Goal: Task Accomplishment & Management: Manage account settings

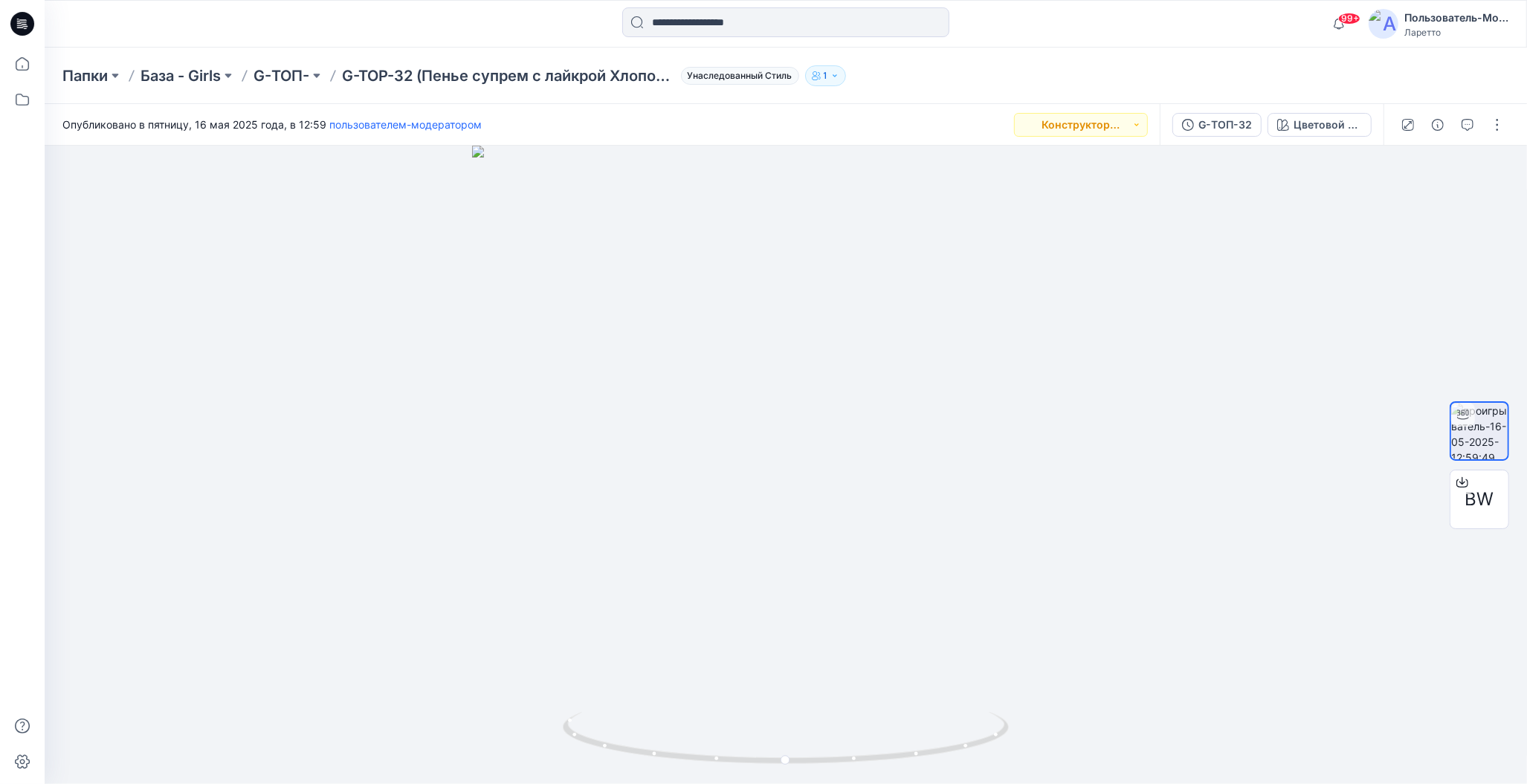
click at [23, 21] on icon at bounding box center [22, 23] width 24 height 24
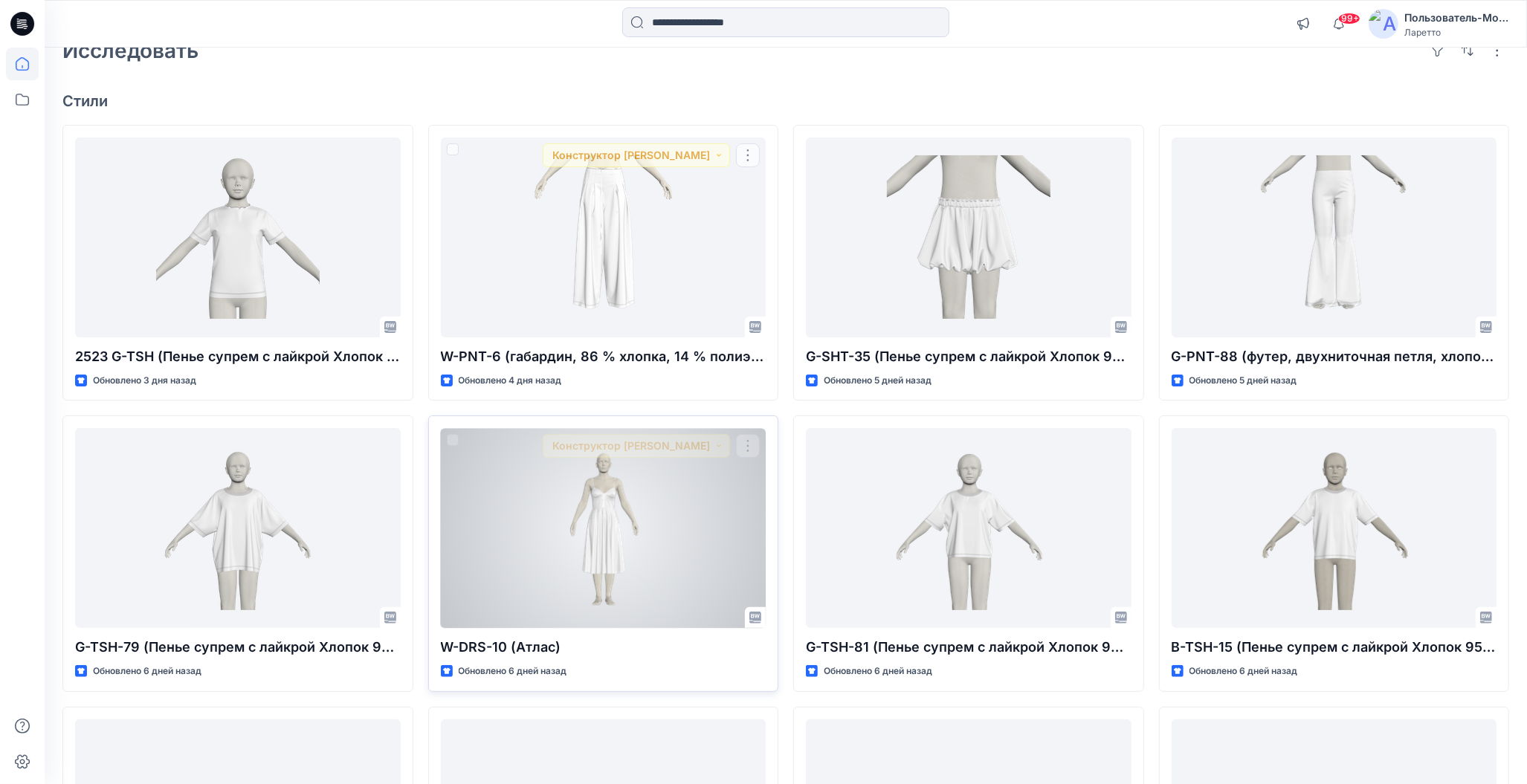
scroll to position [223, 0]
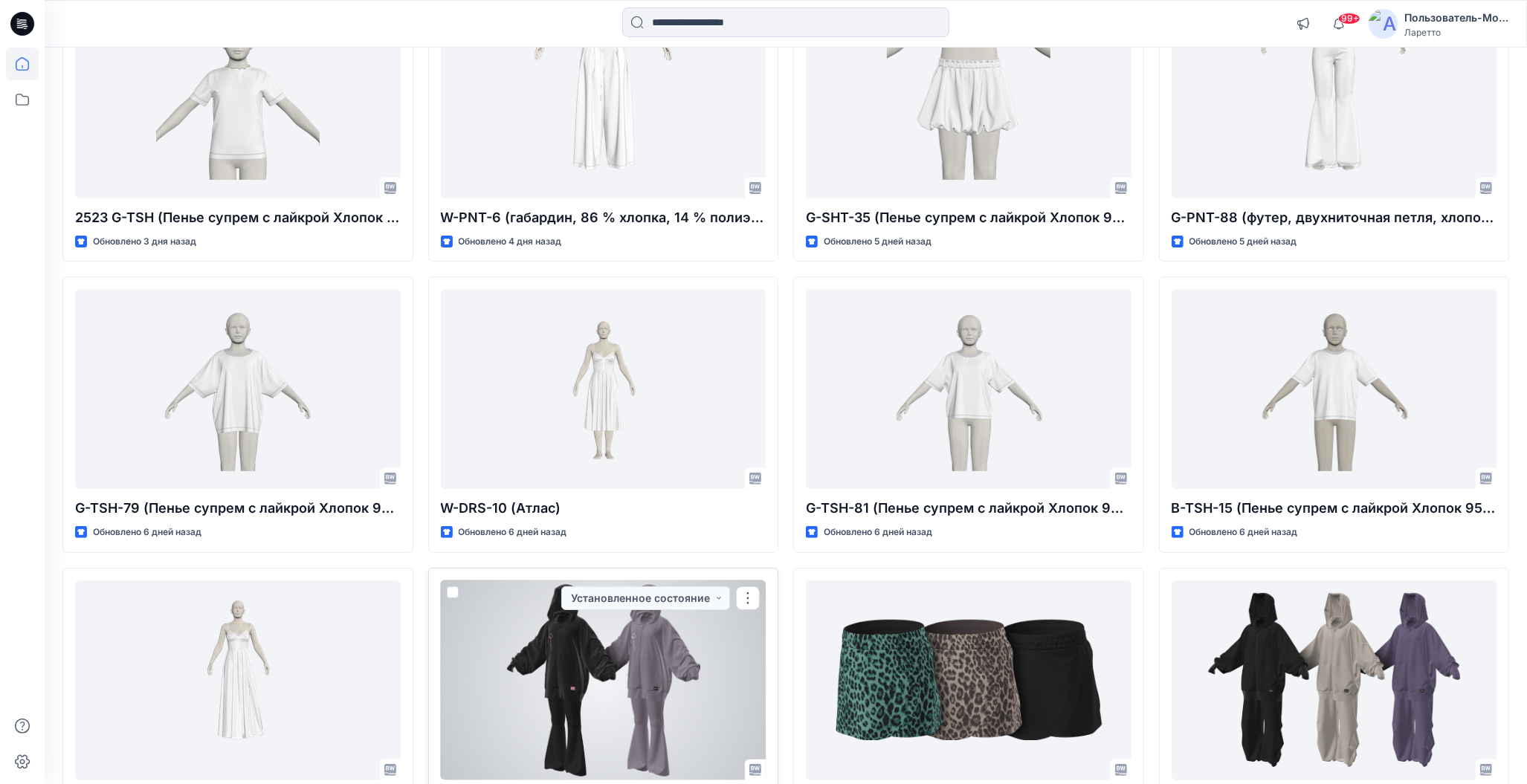
click at [623, 648] on div at bounding box center [603, 680] width 325 height 200
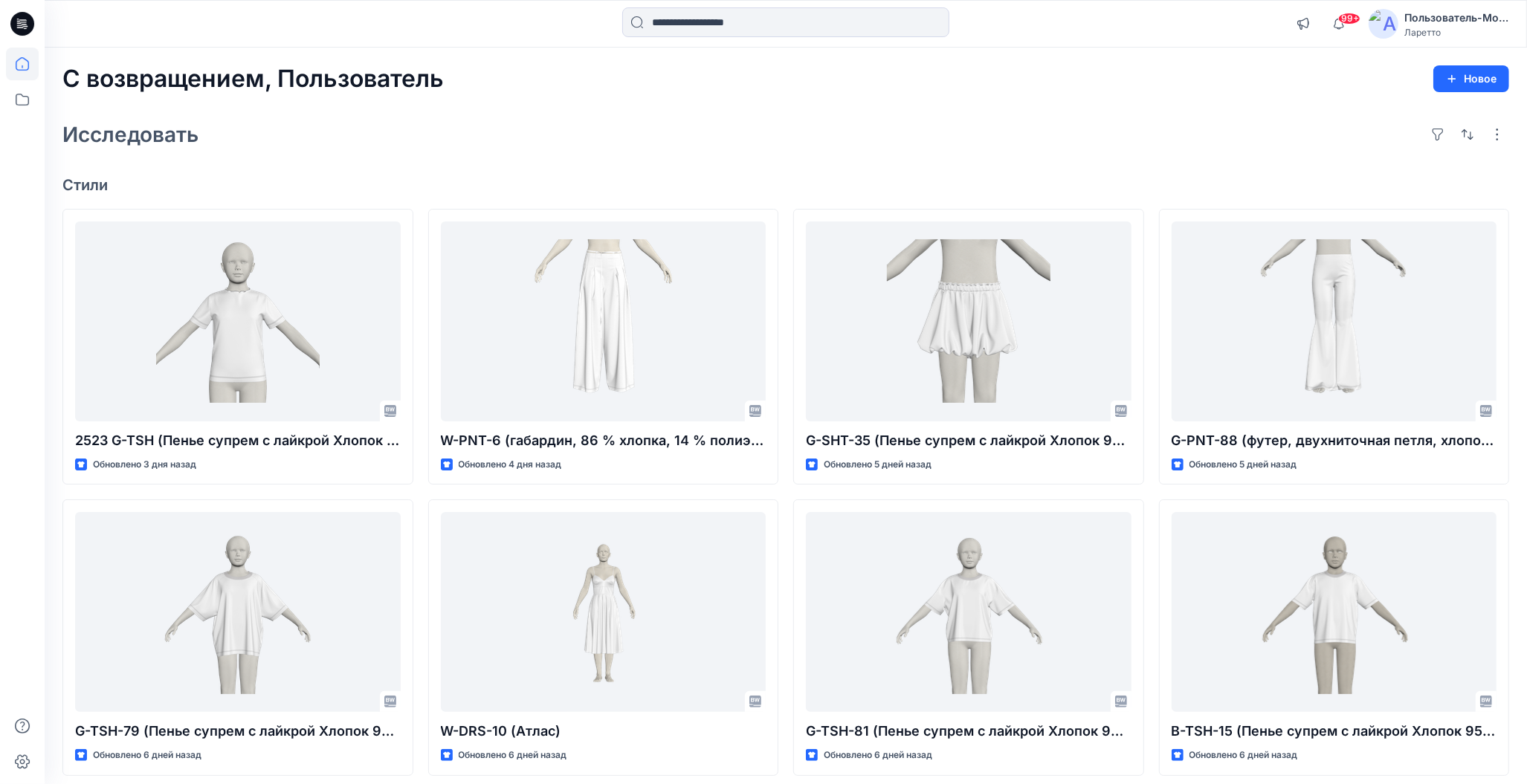
click at [621, 151] on div "Исследовать" at bounding box center [786, 134] width 1447 height 36
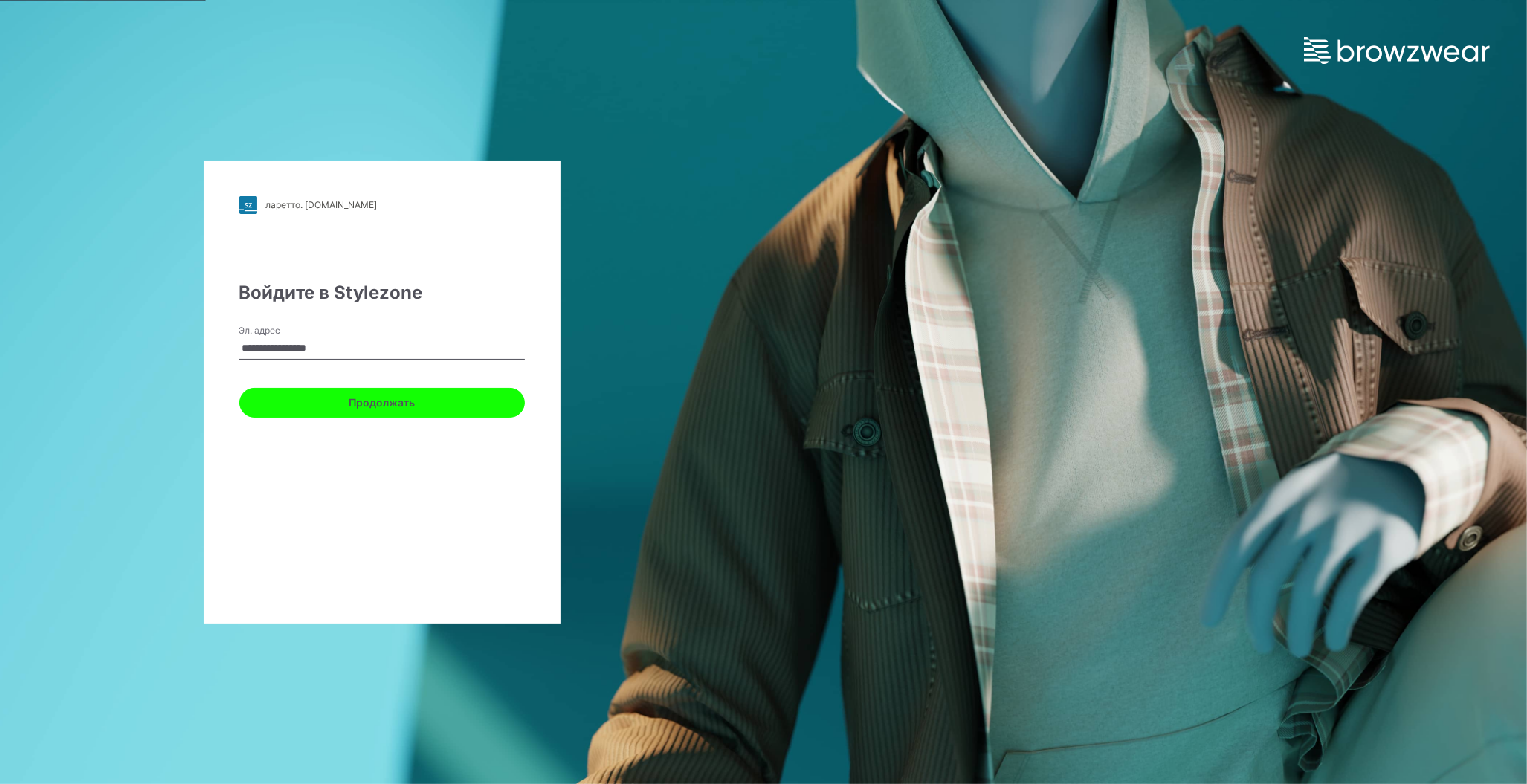
click at [438, 403] on button "Продолжать" at bounding box center [382, 402] width 285 height 29
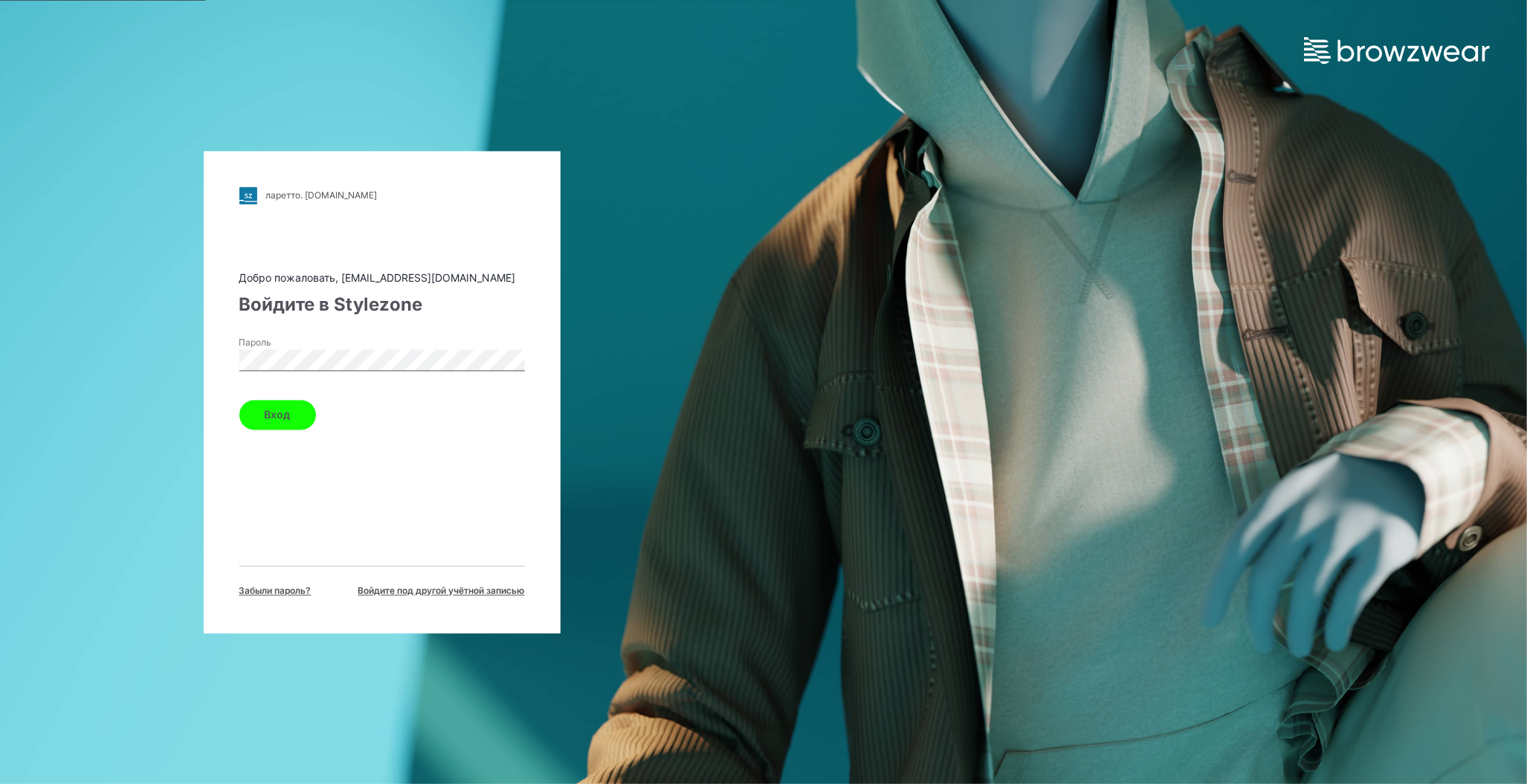
click at [301, 419] on button "Вход" at bounding box center [277, 414] width 77 height 29
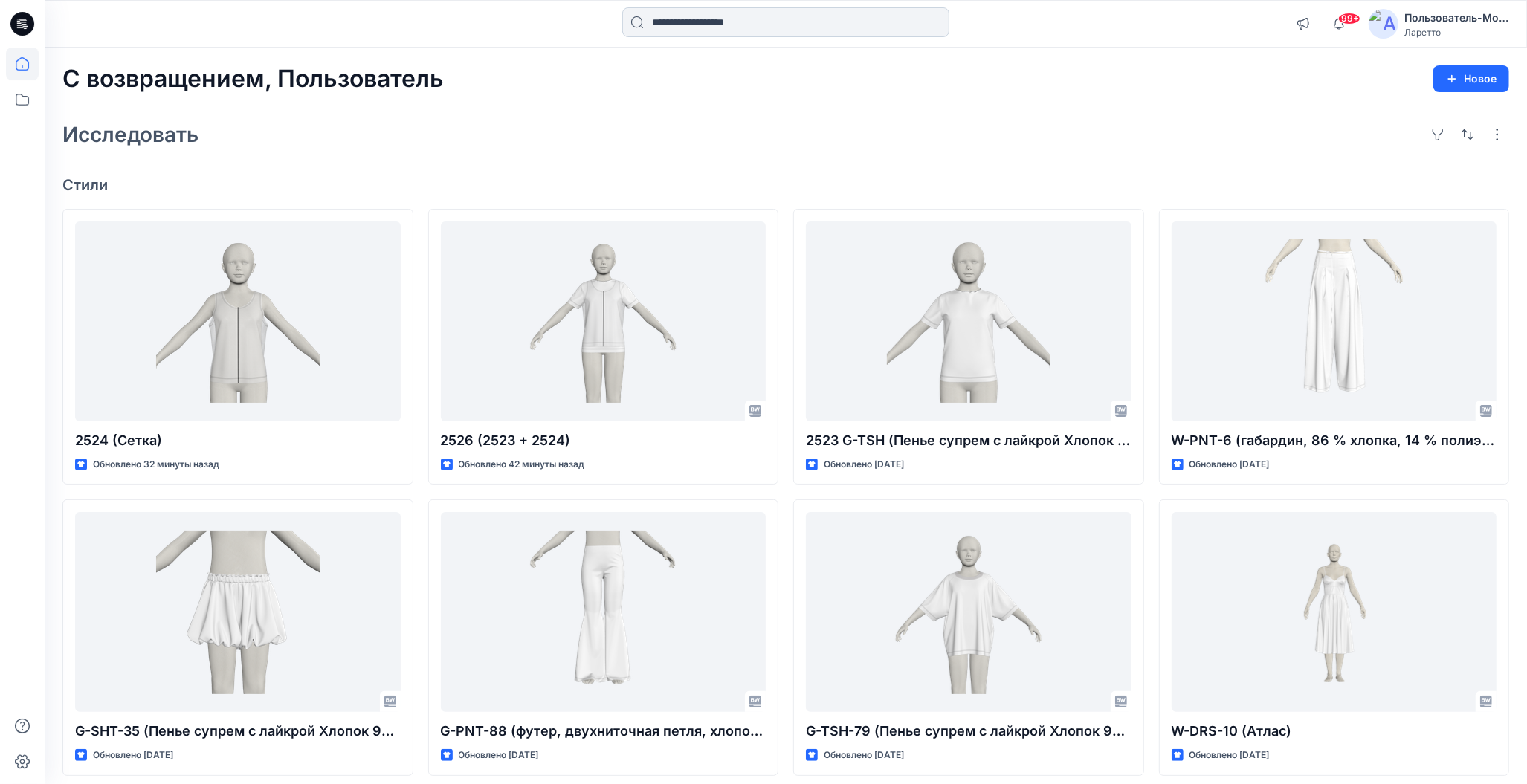
click at [672, 21] on input at bounding box center [785, 22] width 327 height 29
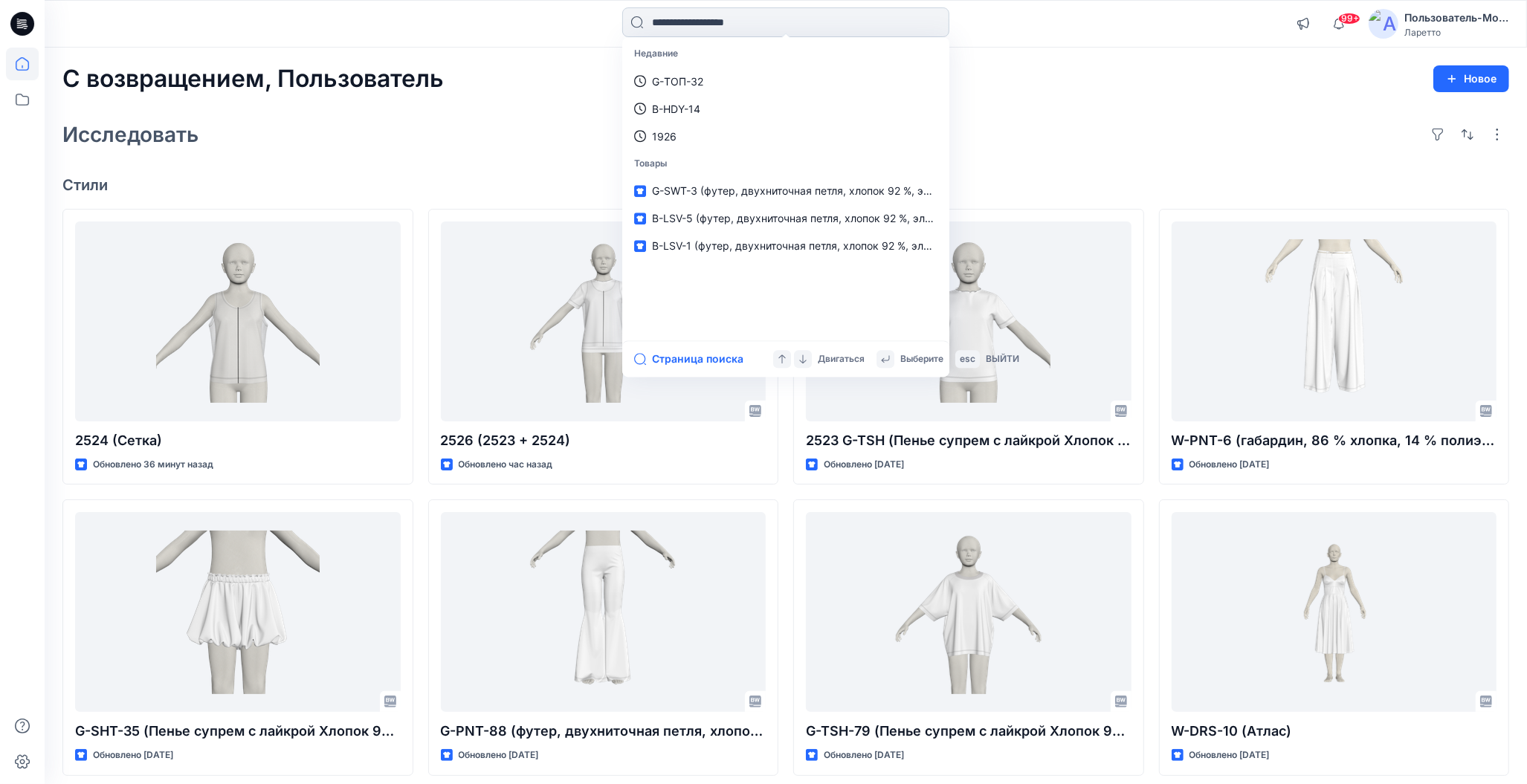
paste input "********"
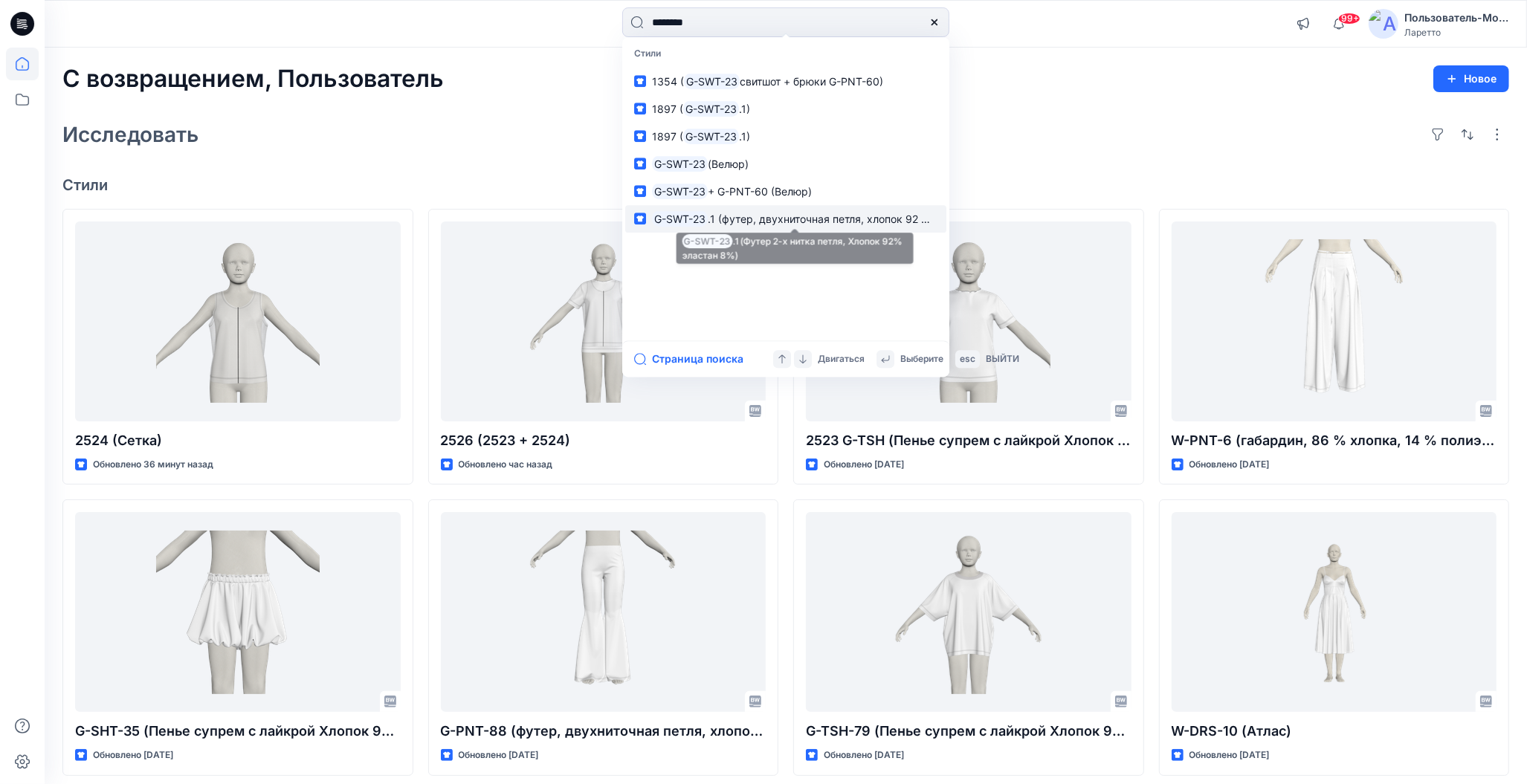
type input "********"
click at [753, 222] on ya-tr-span ".1 (футер, двухниточная петля, хлопок 92 %, эластан 8 %)" at bounding box center [854, 219] width 293 height 12
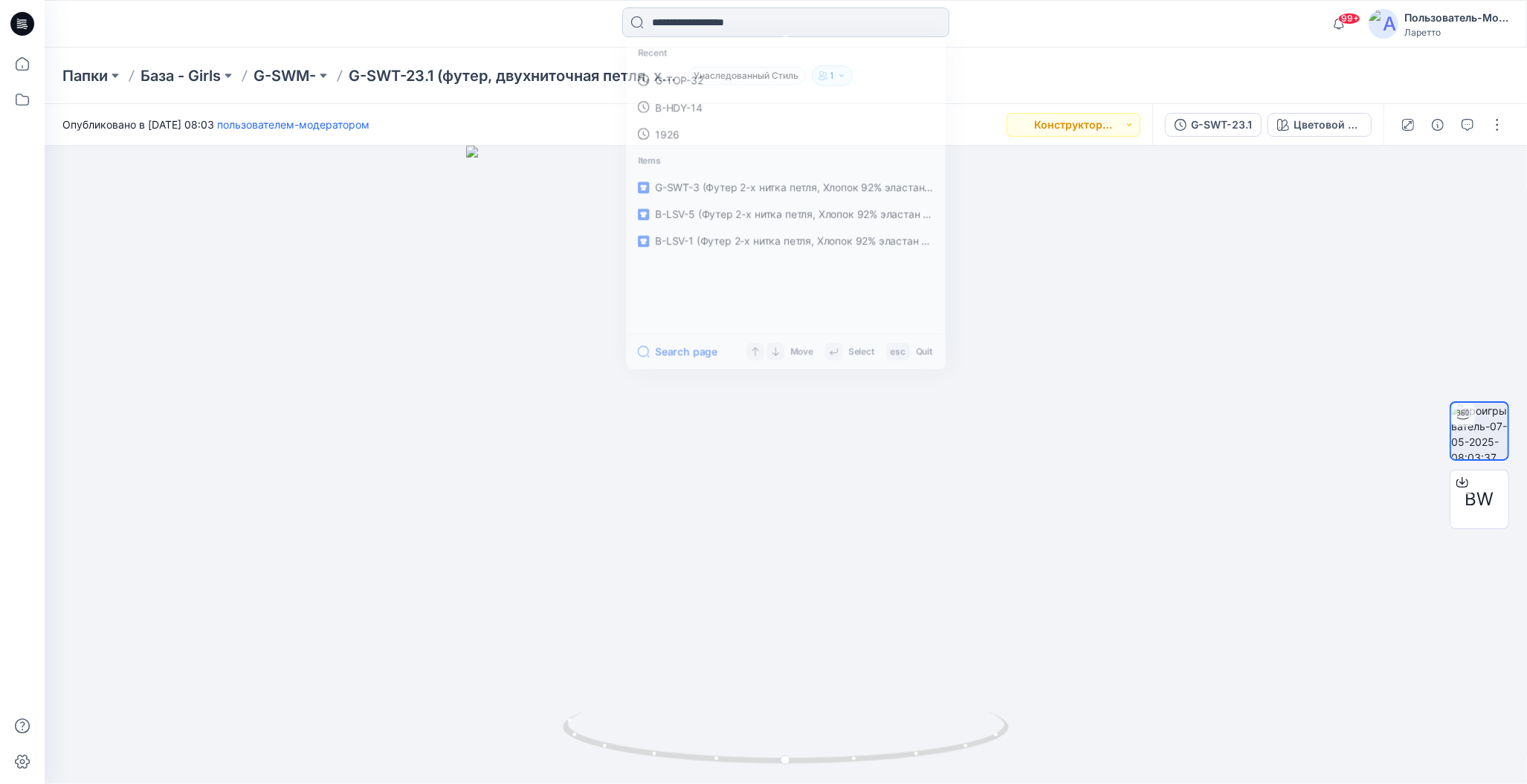
click at [728, 19] on input at bounding box center [785, 22] width 327 height 29
paste input "********"
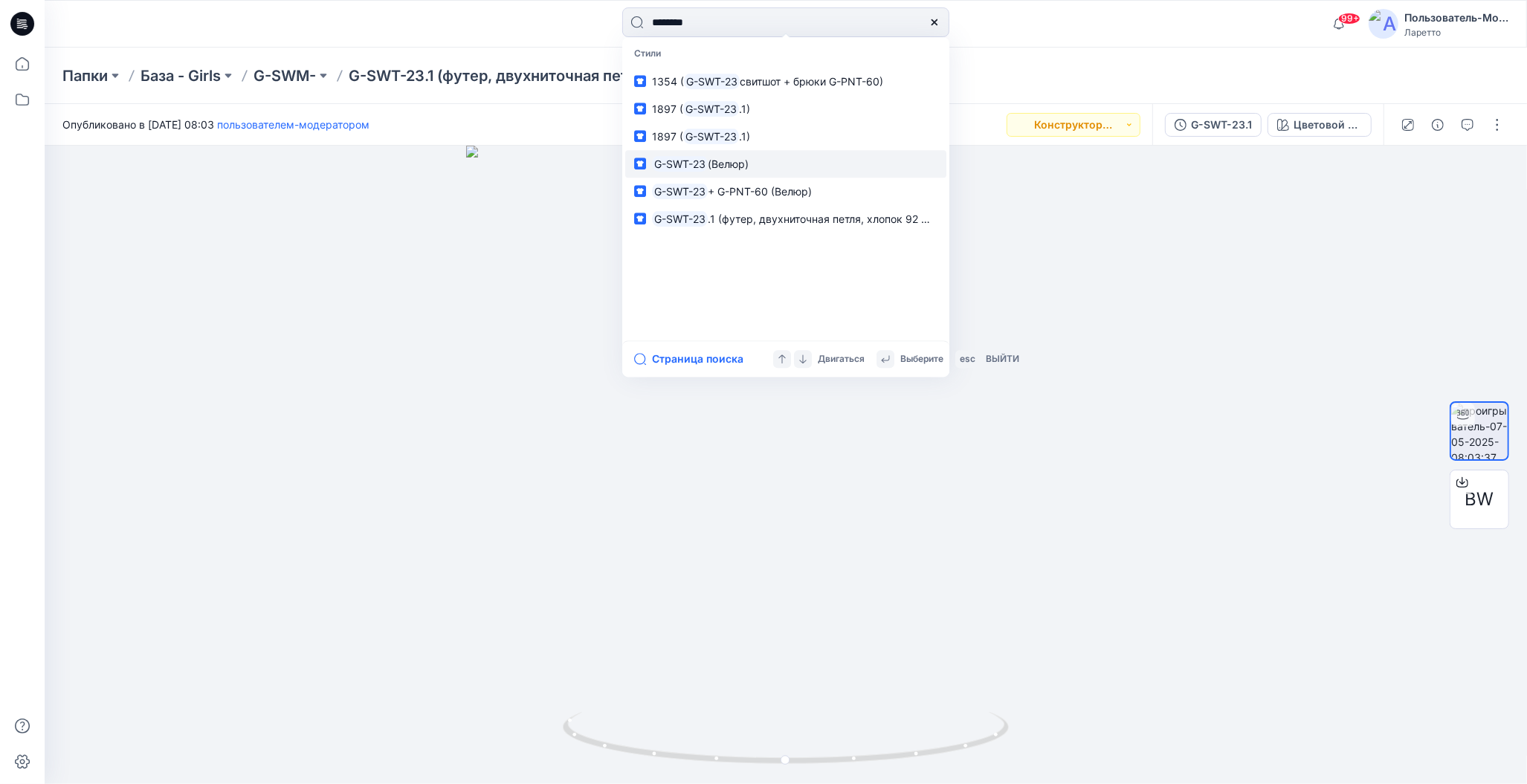
type input "********"
click at [743, 165] on ya-tr-span "(Велюр)" at bounding box center [728, 164] width 41 height 12
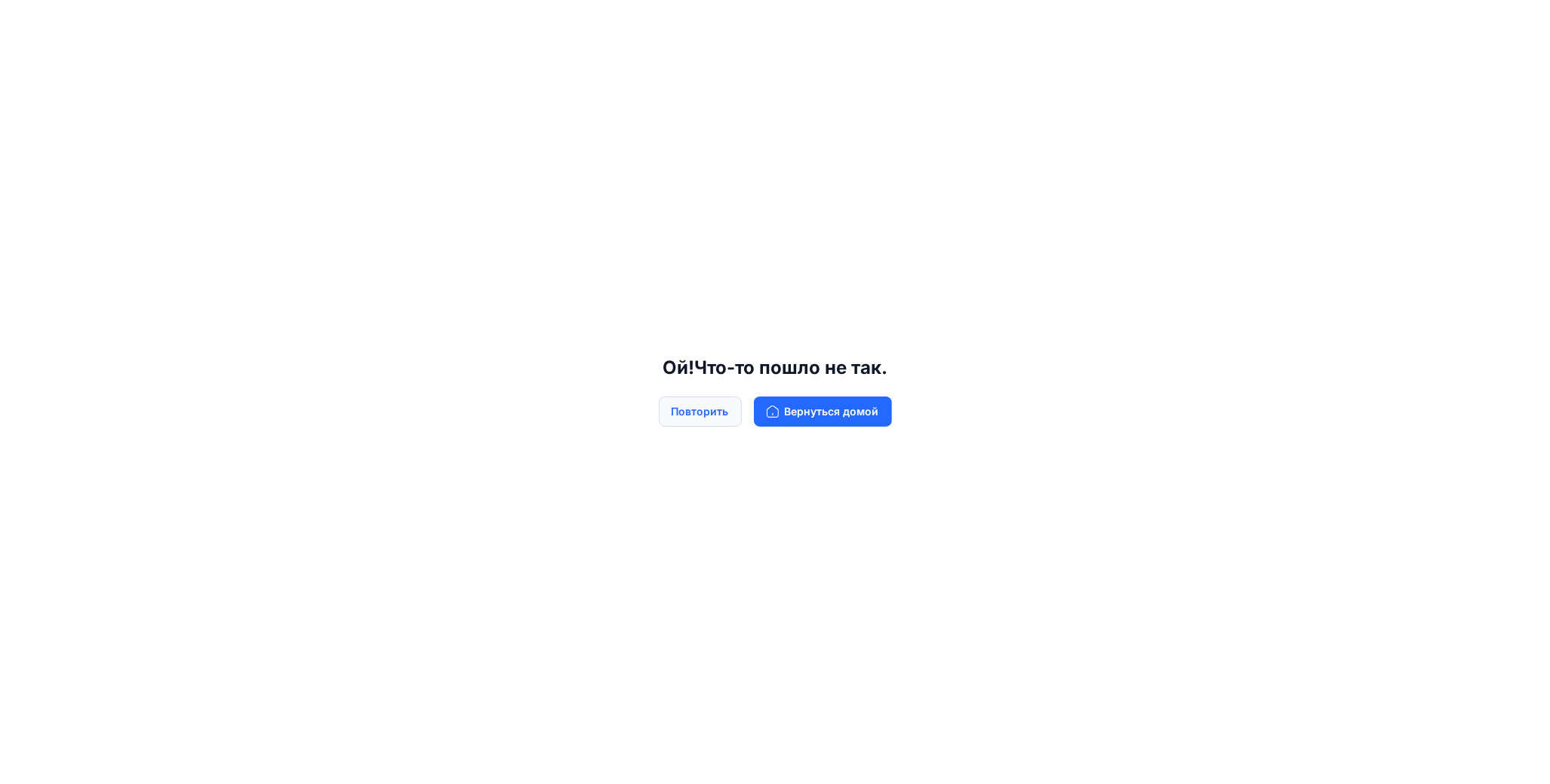
click at [720, 420] on ya-tr-span "Повторить" at bounding box center [700, 412] width 57 height 16
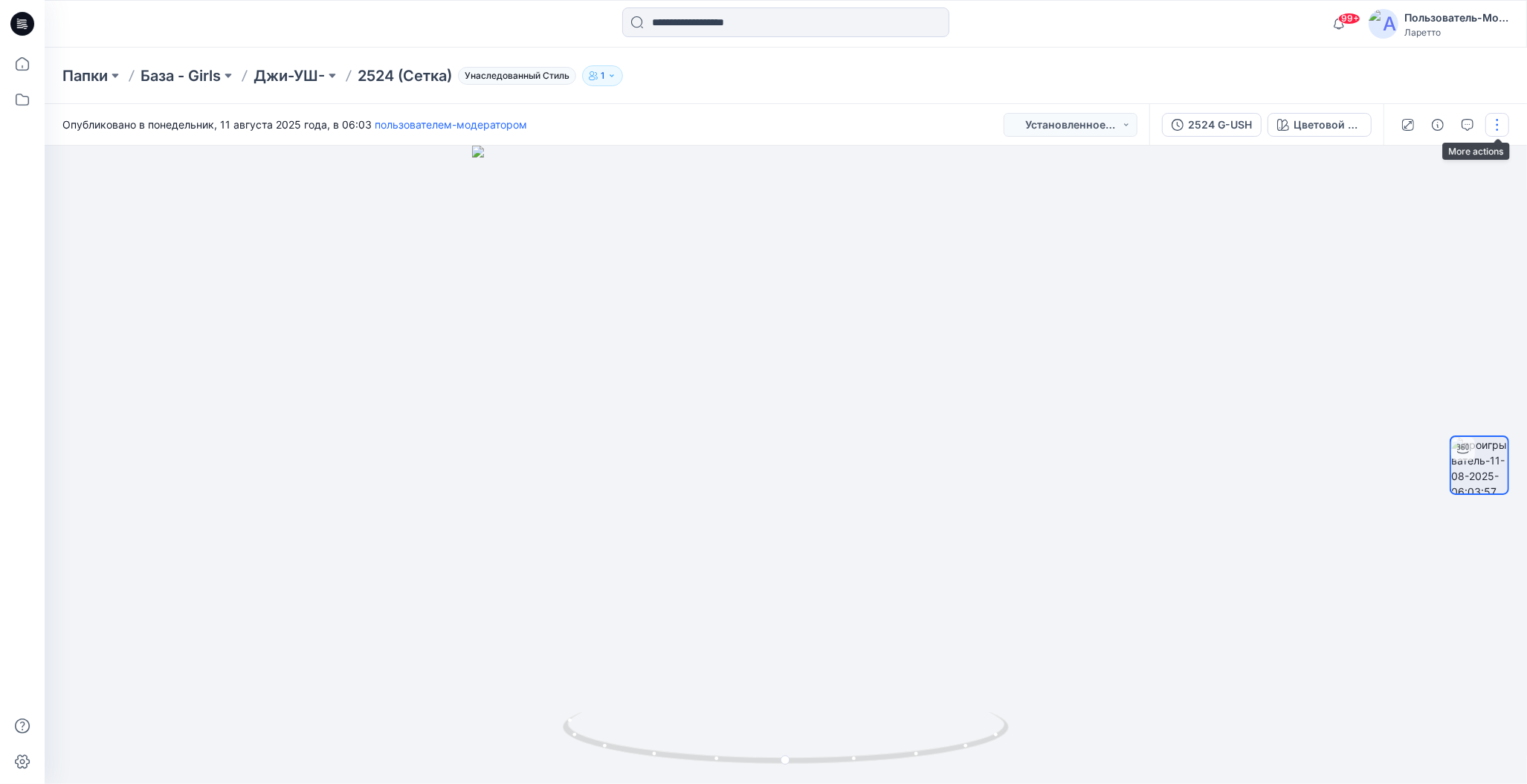
click at [1504, 125] on button "button" at bounding box center [1497, 124] width 24 height 24
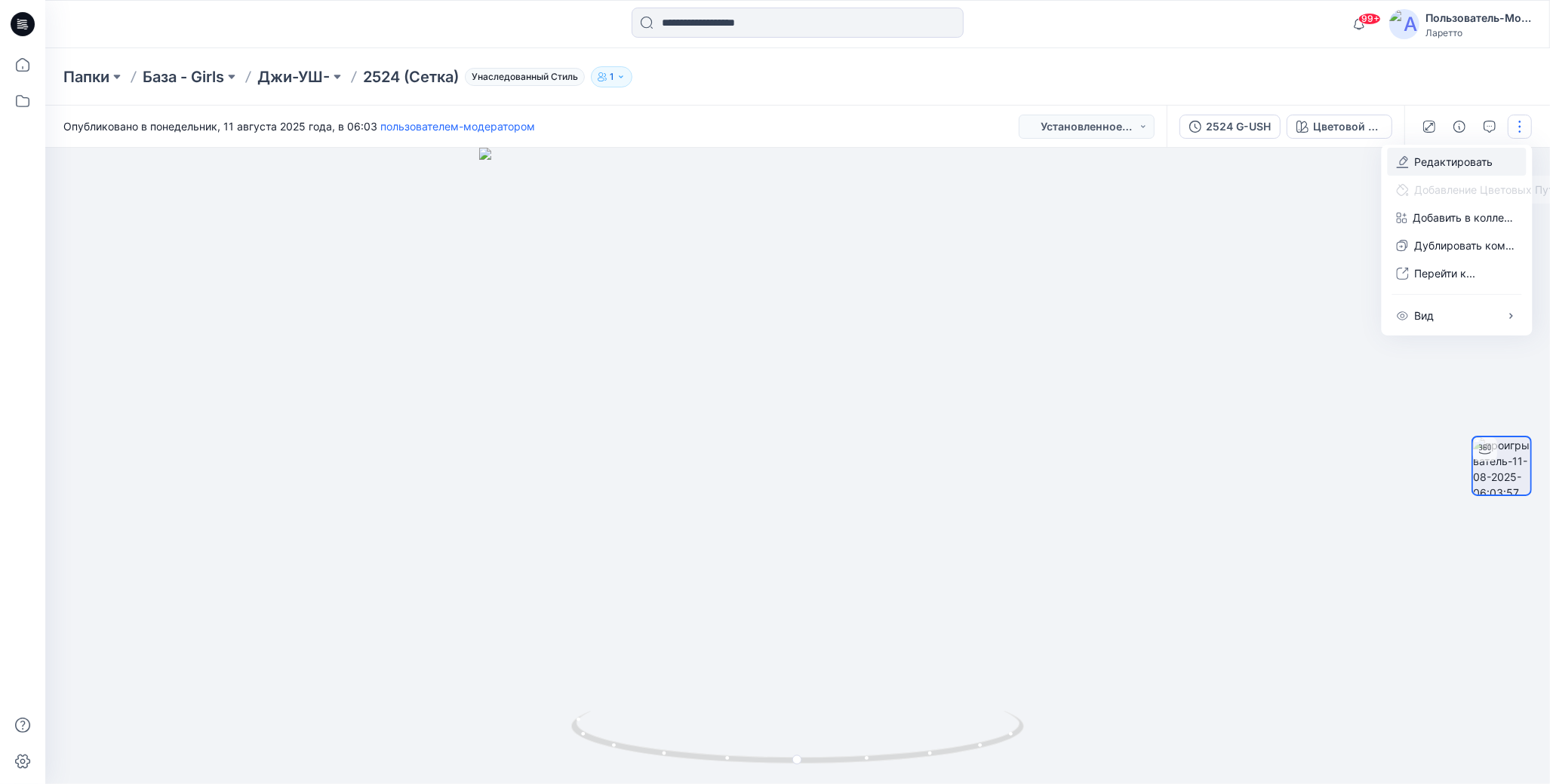
click at [1410, 160] on button "Редактировать" at bounding box center [1457, 162] width 139 height 28
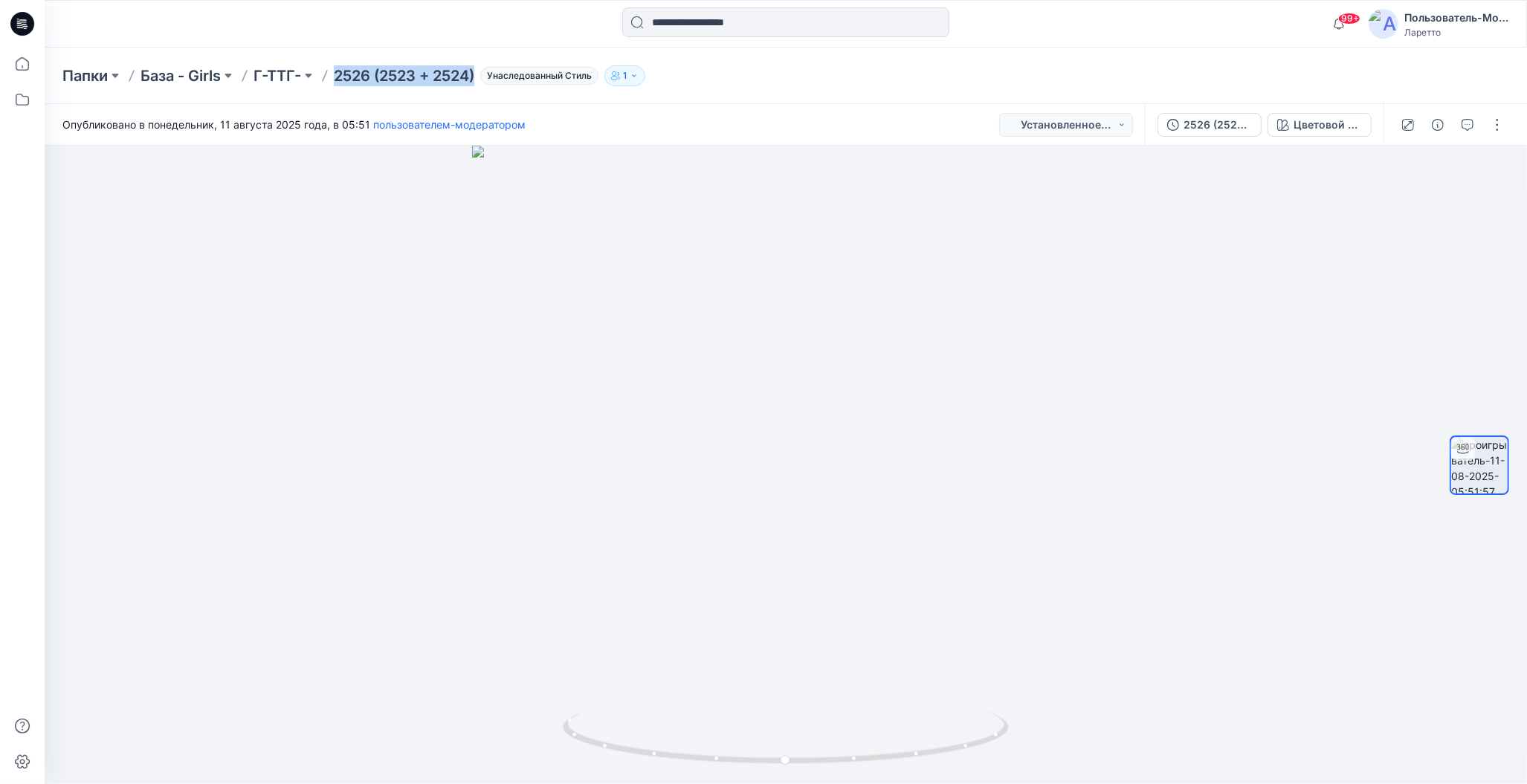
drag, startPoint x: 342, startPoint y: 56, endPoint x: 482, endPoint y: 79, distance: 141.9
click at [482, 79] on div "Папки База - Girls Г-ТТГ- 2526 (2523 + 2524) Унаследованный Стиль 1" at bounding box center [786, 76] width 1482 height 56
copy p "2526 (2523 + 2524)"
click at [1497, 126] on button "button" at bounding box center [1497, 124] width 24 height 24
click at [1389, 161] on button "Редактировать" at bounding box center [1435, 160] width 137 height 28
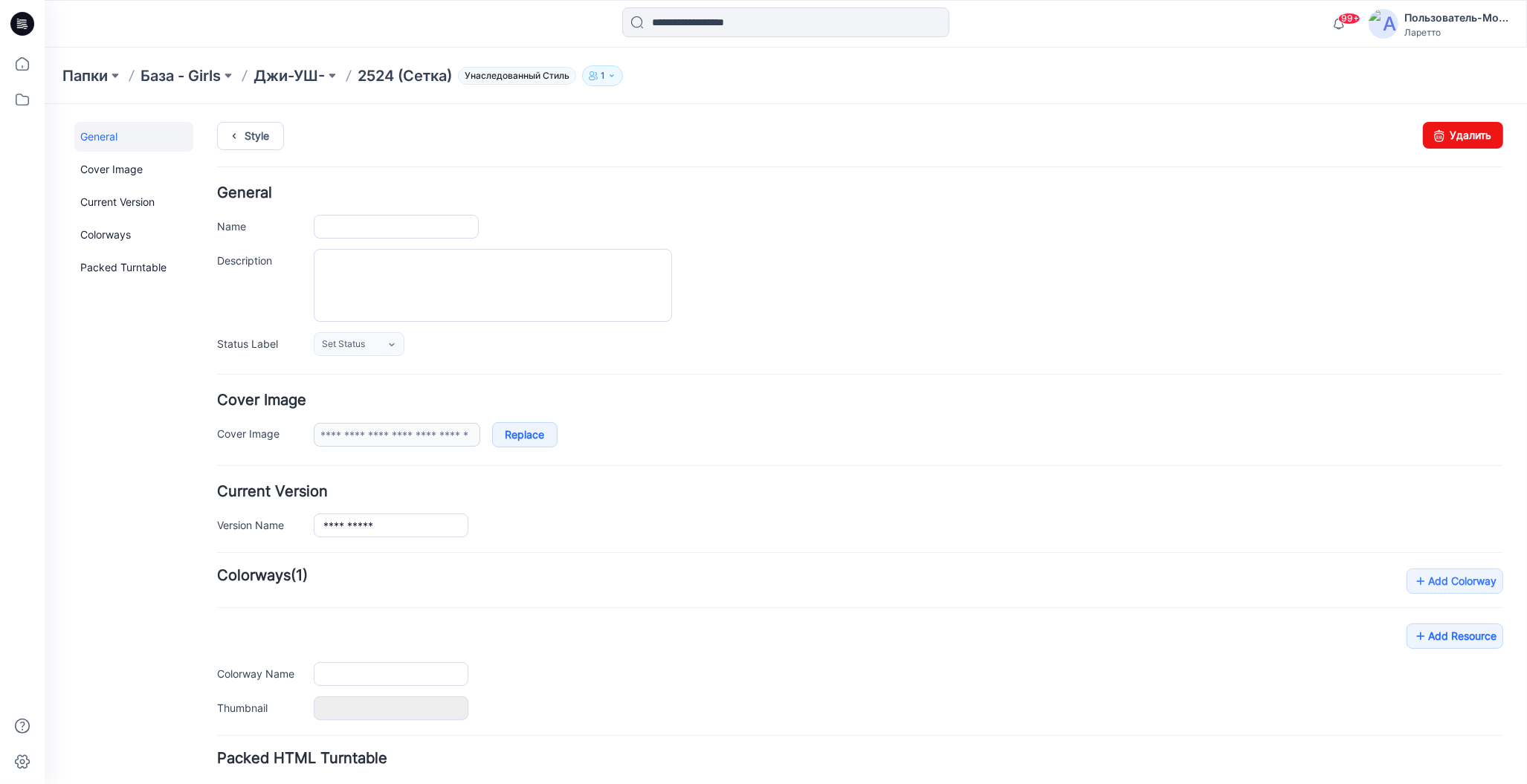
type input "**********"
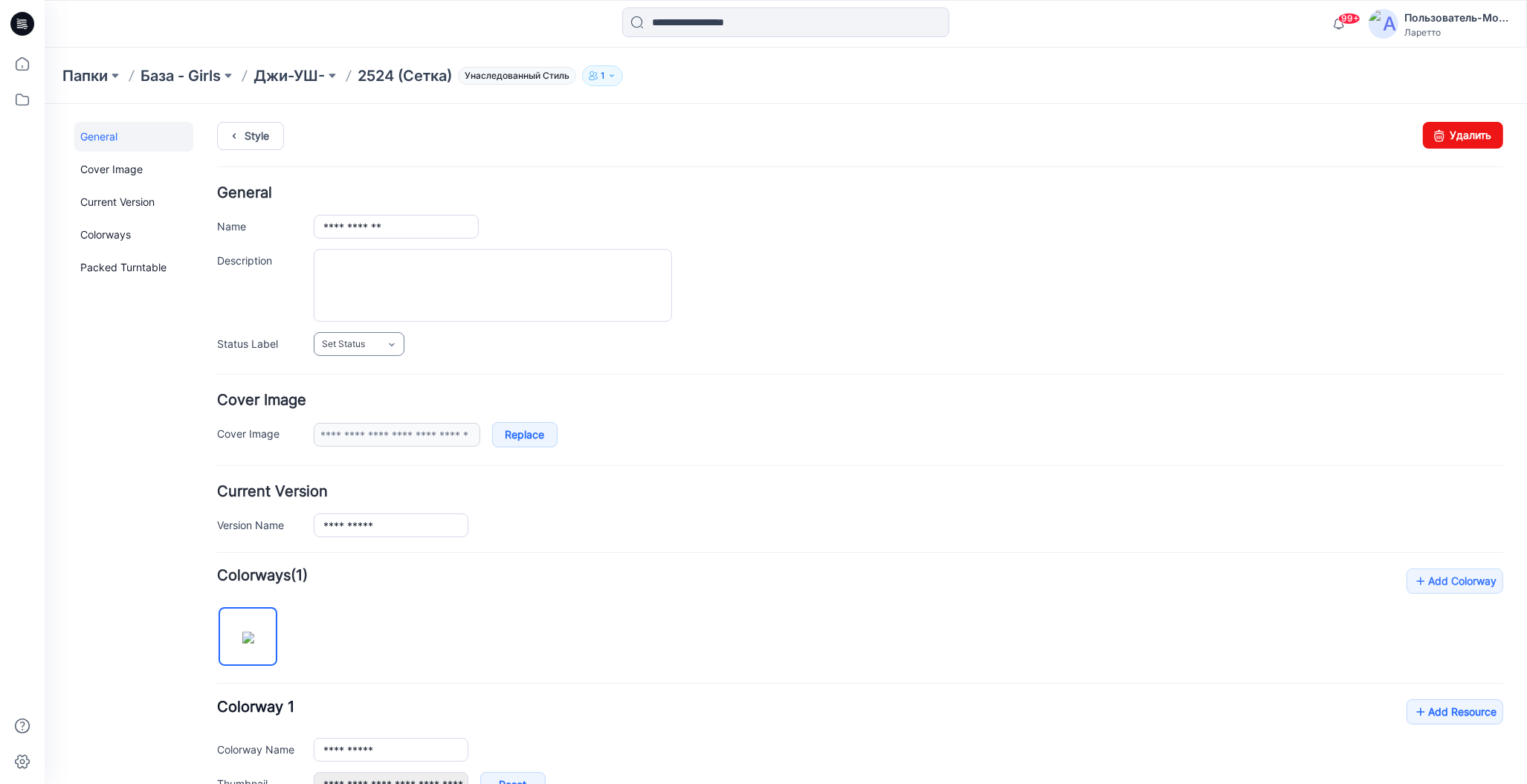
click at [355, 341] on span "Set Status" at bounding box center [343, 343] width 43 height 15
click at [396, 443] on link "Конструктор [PERSON_NAME]" at bounding box center [390, 440] width 148 height 31
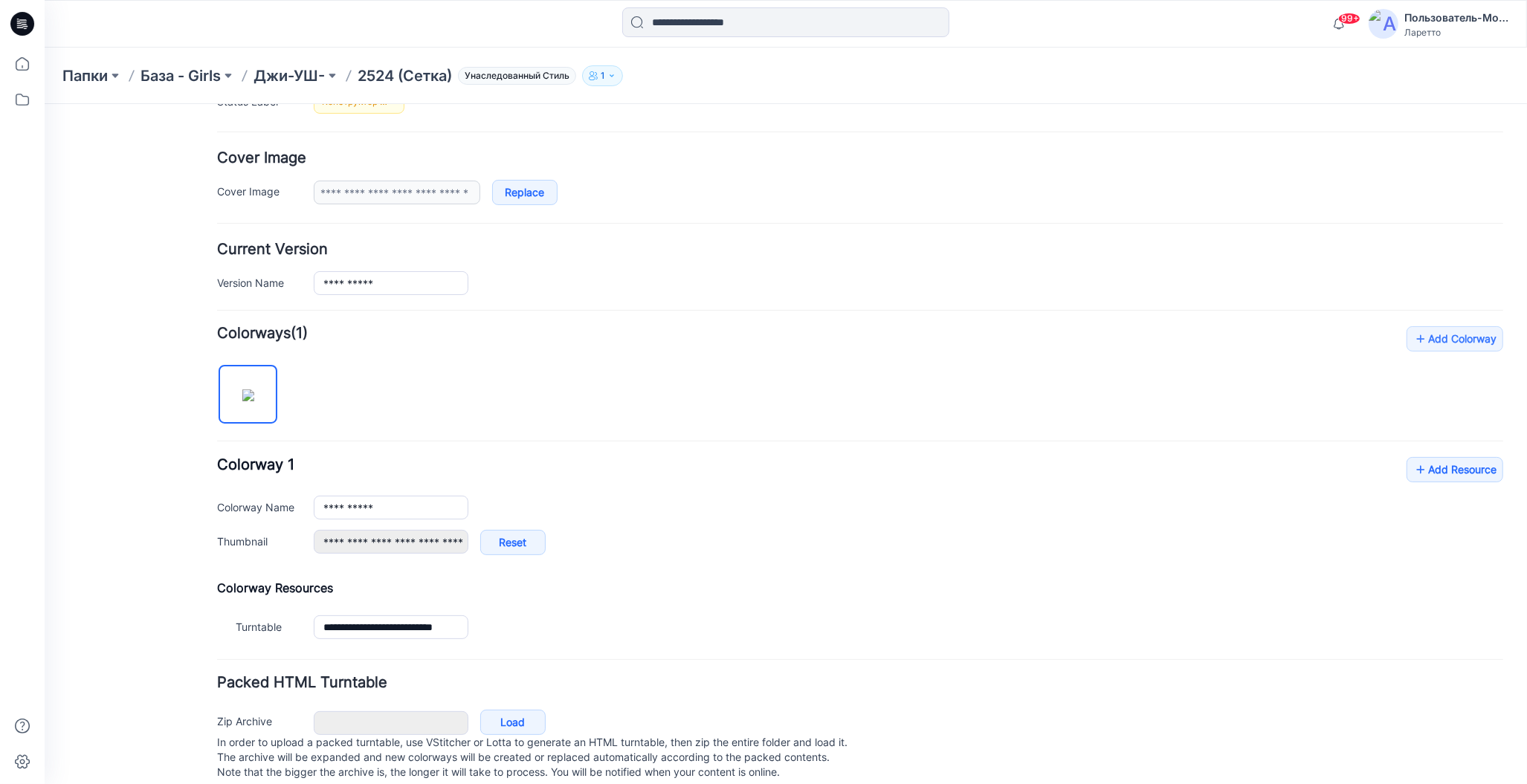
scroll to position [266, 0]
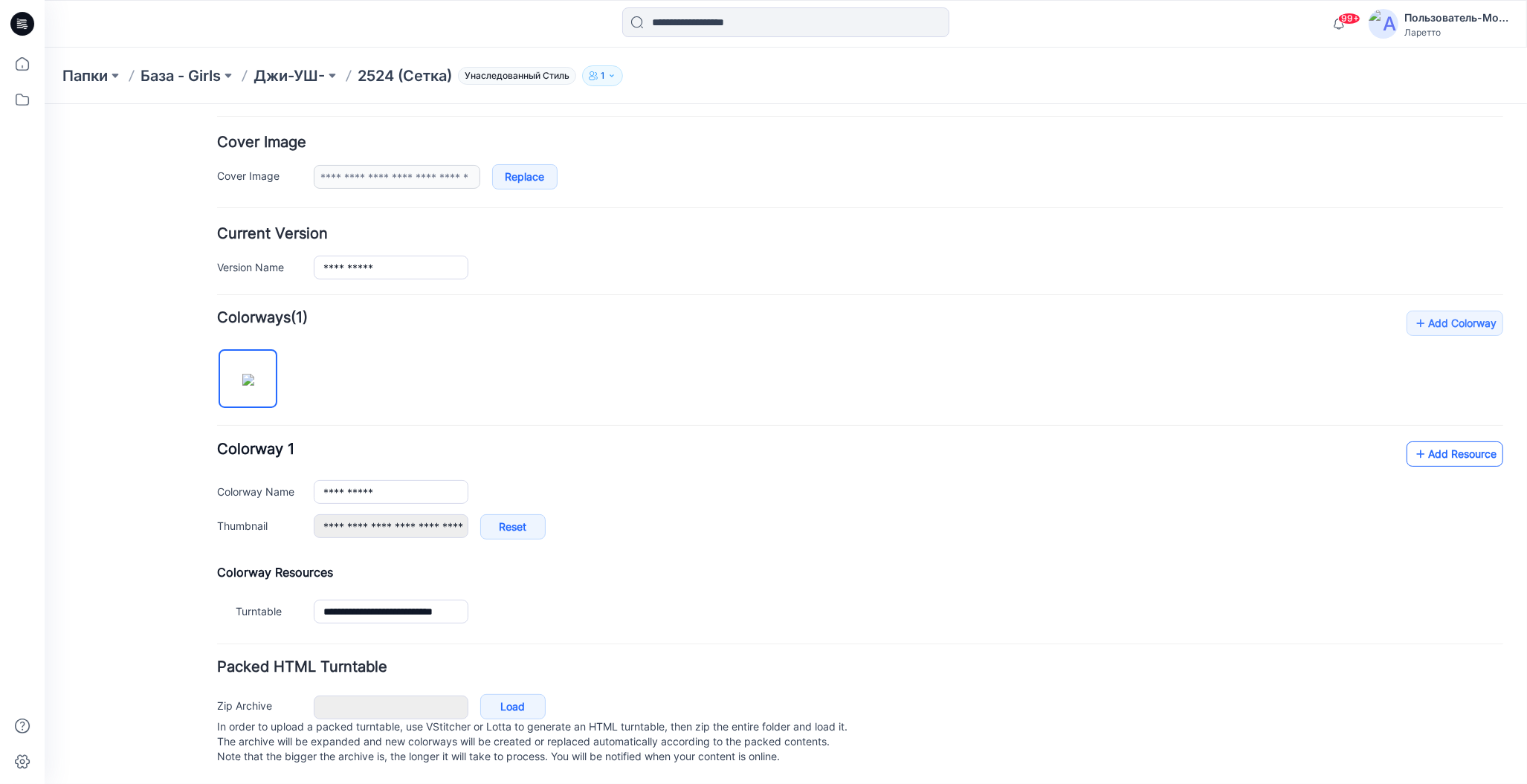
click at [1413, 441] on icon at bounding box center [1420, 453] width 15 height 24
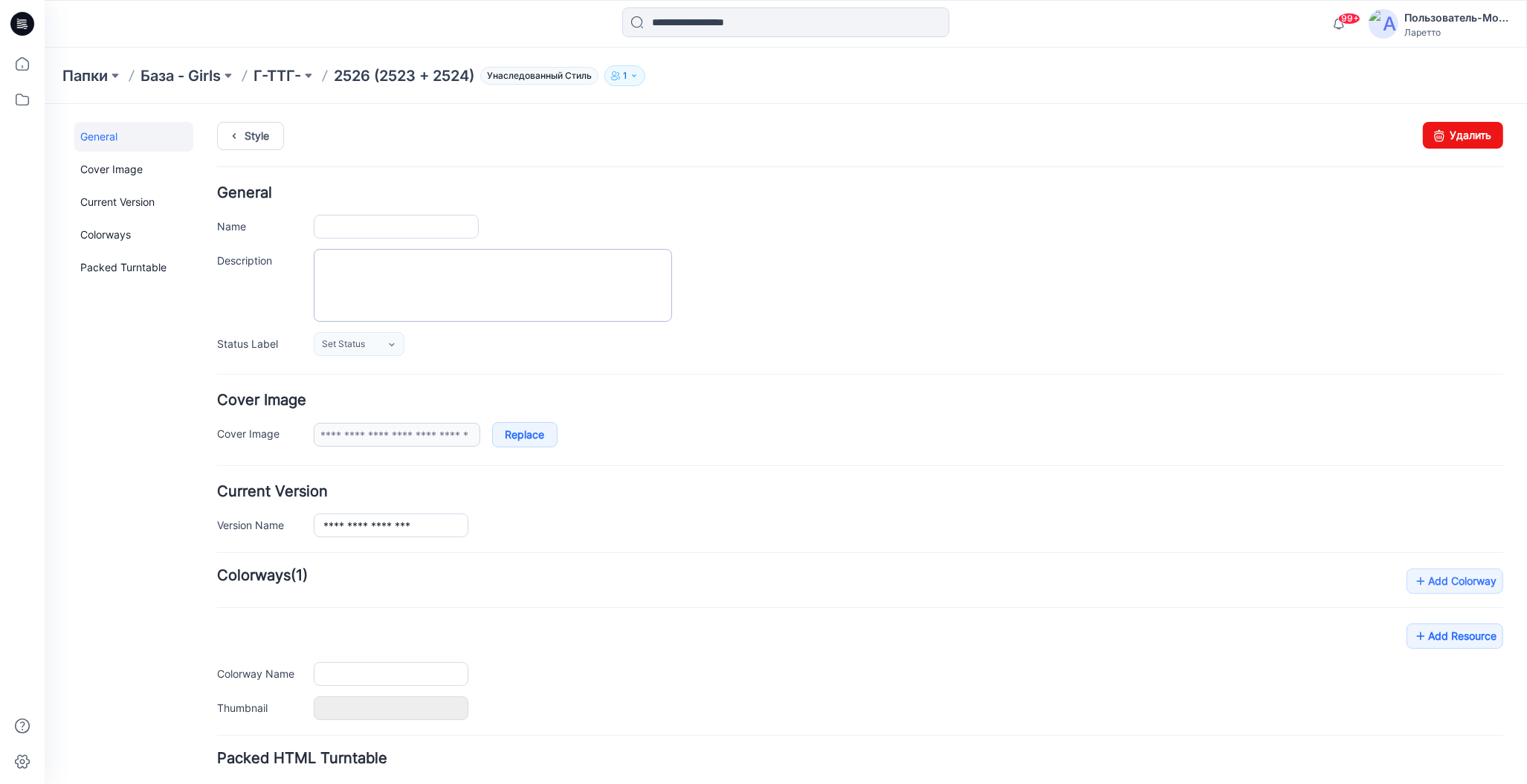
type input "**********"
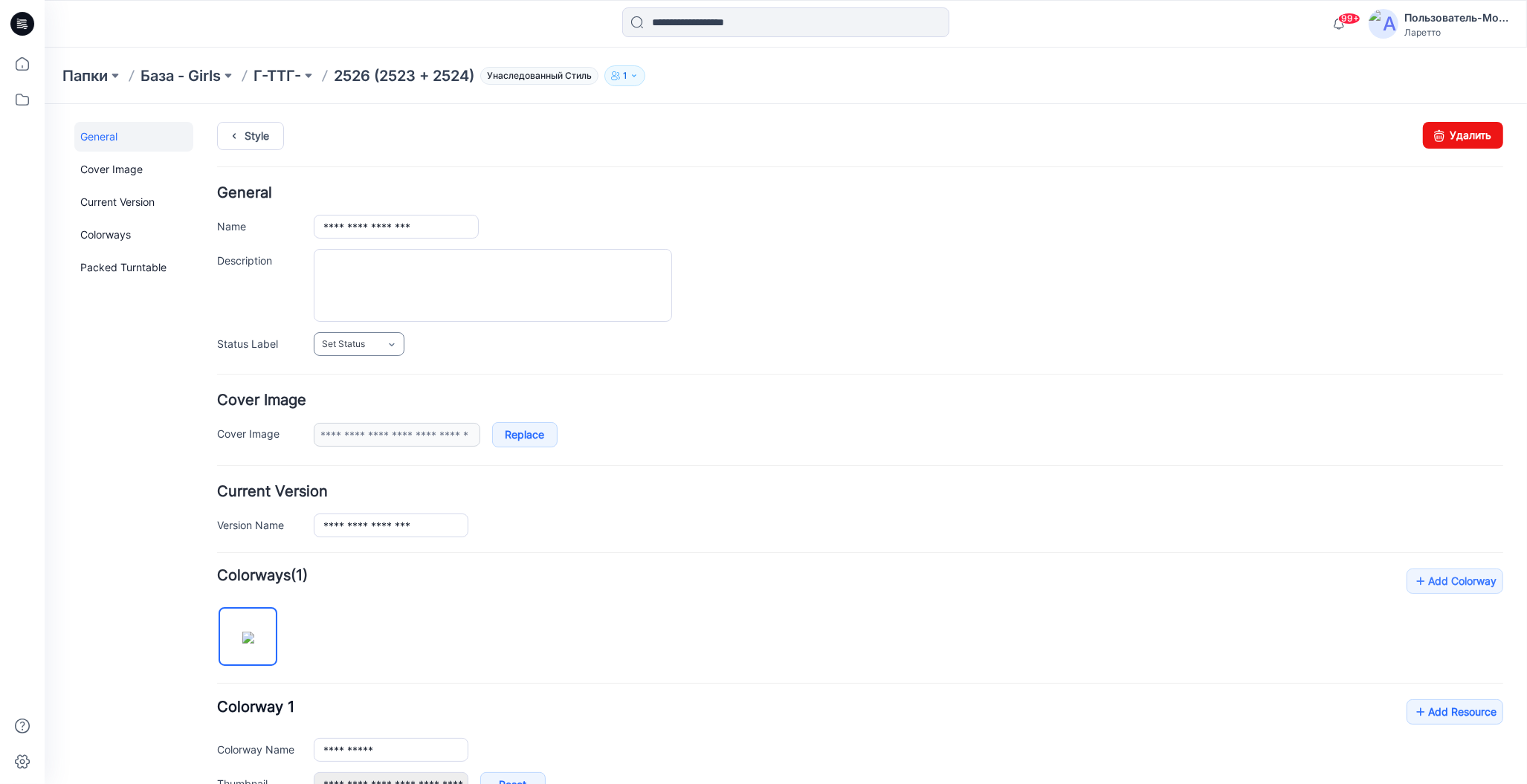
click at [385, 341] on icon at bounding box center [390, 344] width 12 height 12
click at [384, 431] on link "Конструктор [PERSON_NAME]" at bounding box center [390, 440] width 148 height 31
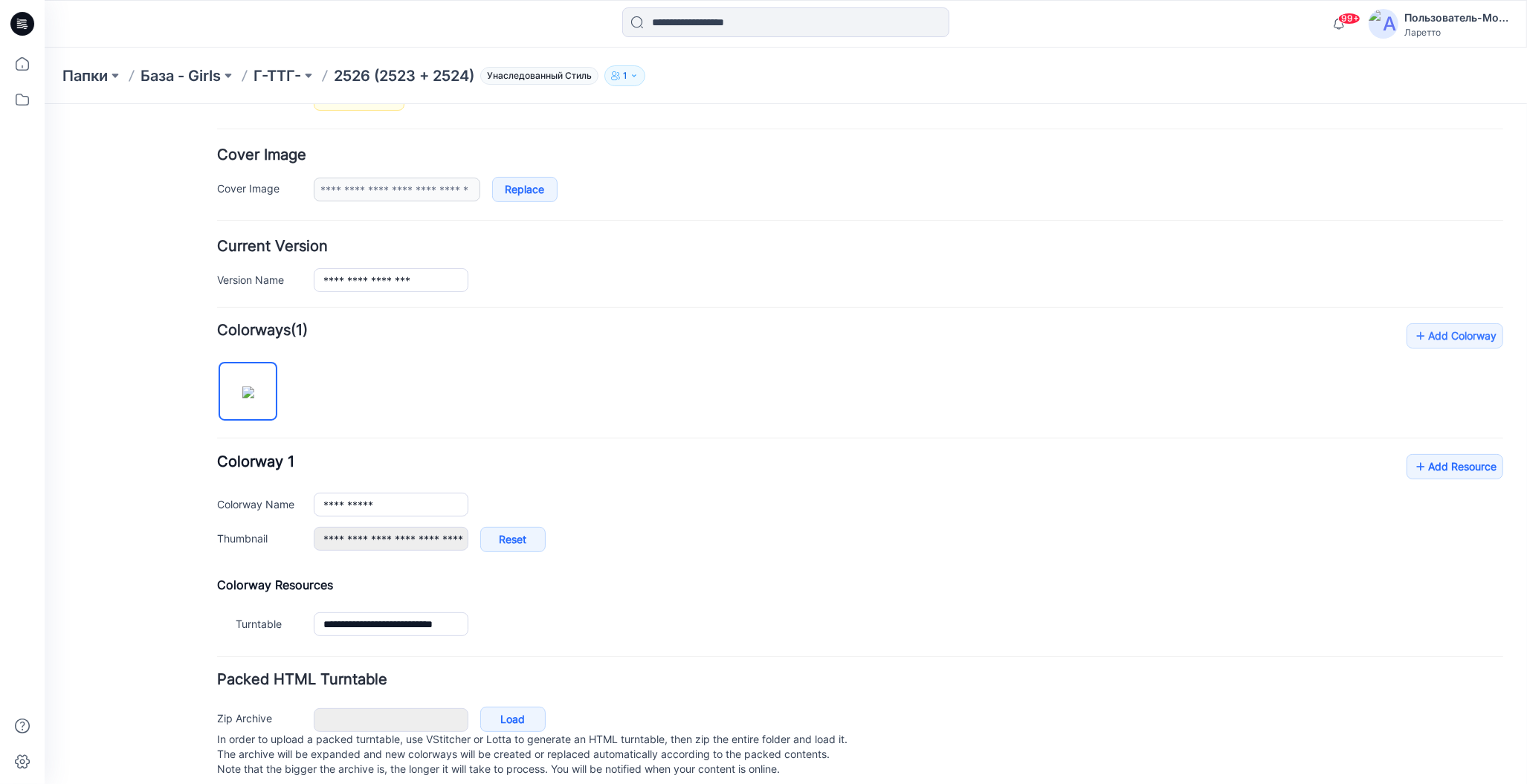
scroll to position [266, 0]
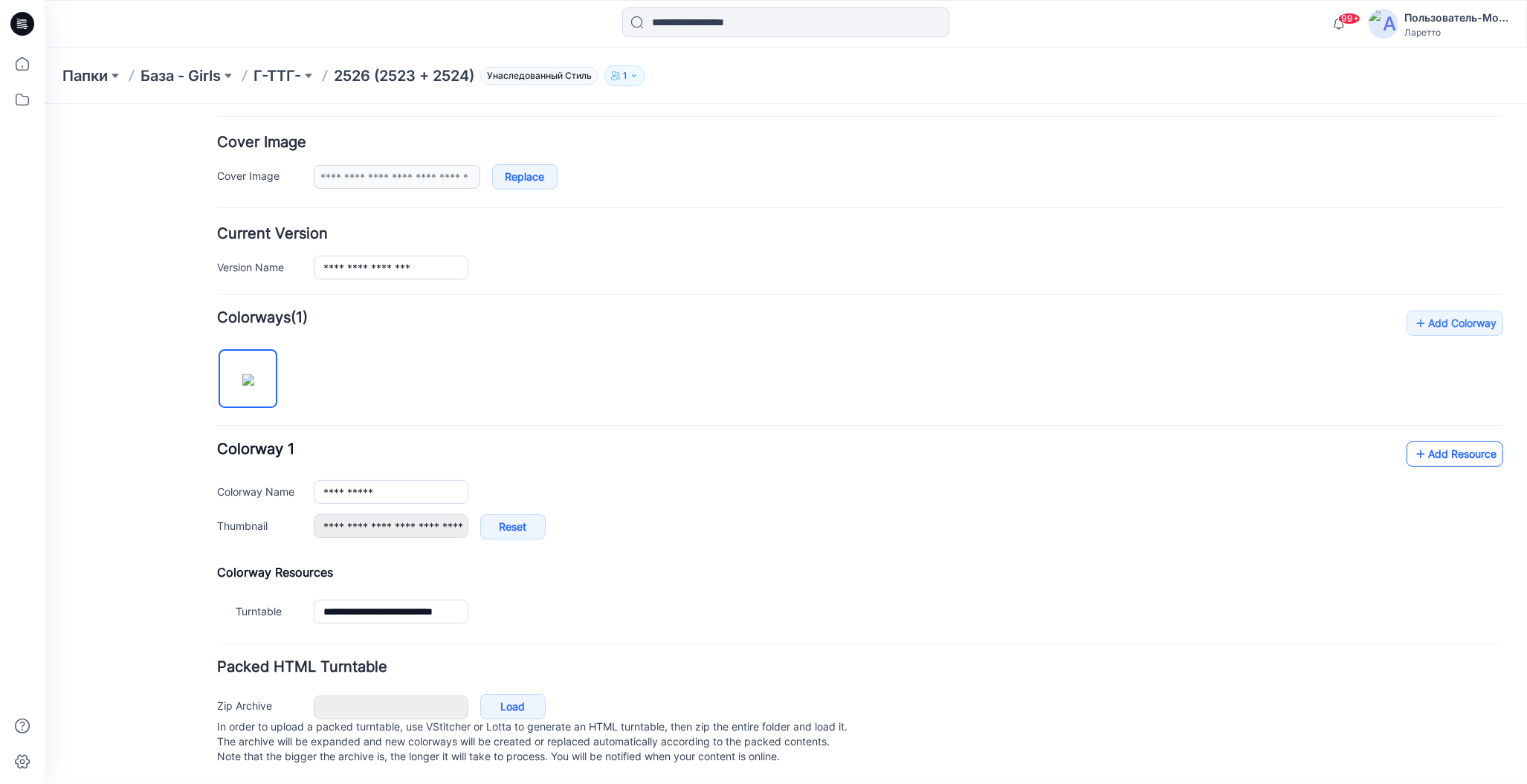
click at [1413, 441] on icon at bounding box center [1420, 453] width 15 height 24
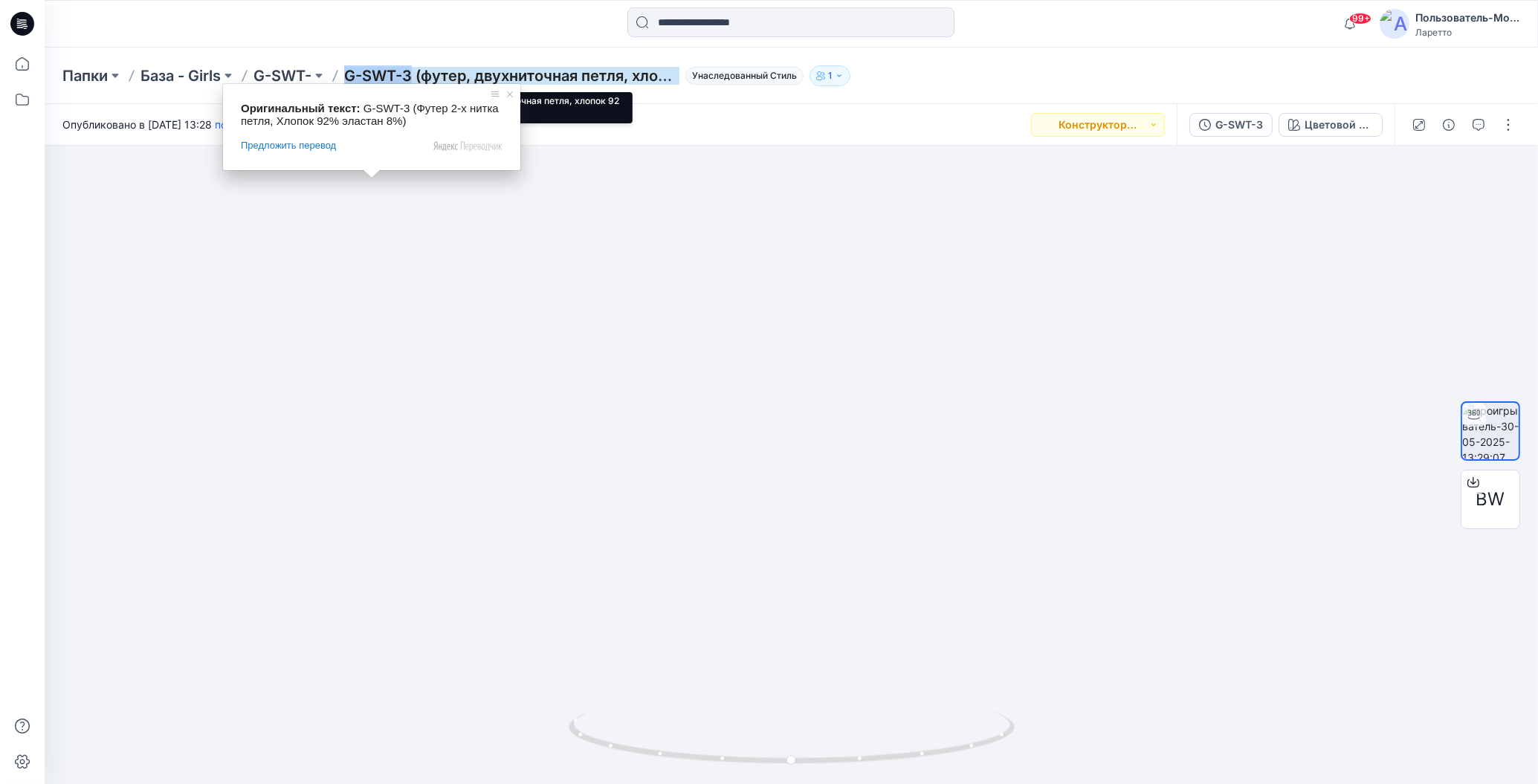
drag, startPoint x: 351, startPoint y: 63, endPoint x: 414, endPoint y: 70, distance: 63.4
click at [414, 70] on div "Папки База - Girls G-SWT- G-SWT-3 (футер, двухниточная петля, хлопок 92 %, элас…" at bounding box center [791, 76] width 1493 height 56
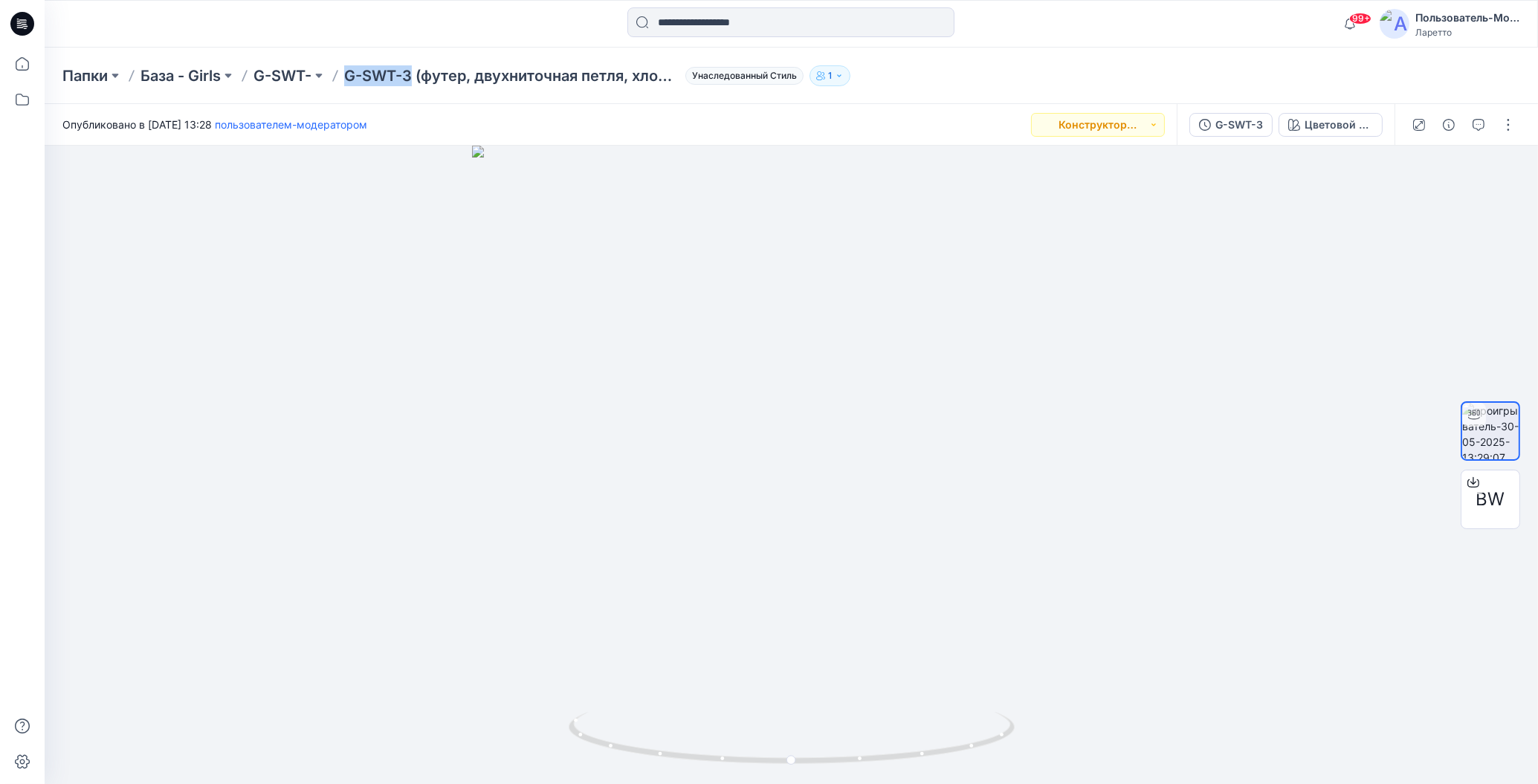
copy ya-tr-span "G-SWT-3"
click at [1036, 85] on div "Папки База - Girls G-SWT- G-SWT-3 (футер, двухниточная петля, хлопок 92 %, элас…" at bounding box center [733, 76] width 1342 height 21
click at [1473, 485] on icon at bounding box center [1473, 482] width 12 height 12
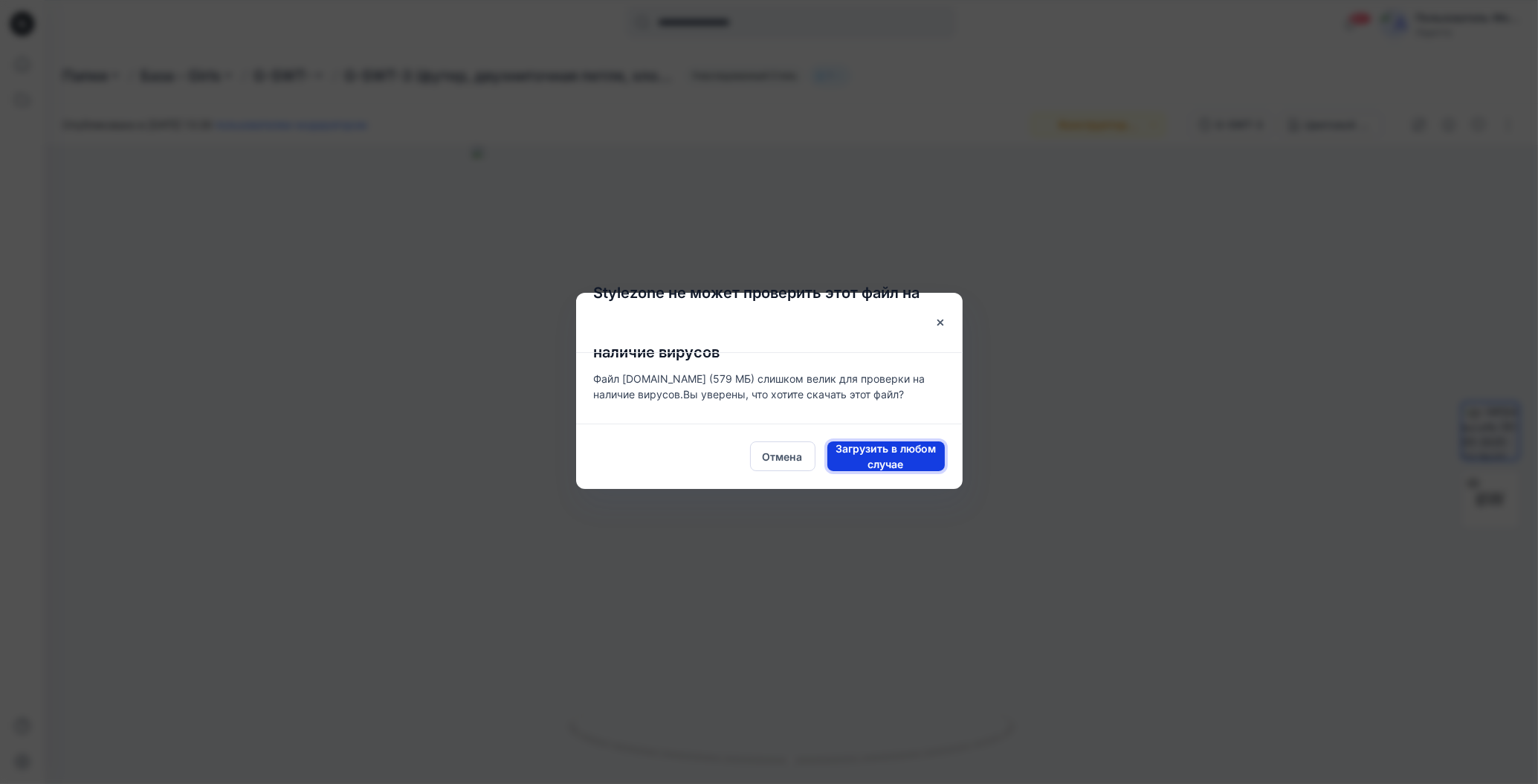
click at [843, 453] on ya-tr-span "Загрузить в любом случае" at bounding box center [886, 456] width 100 height 29
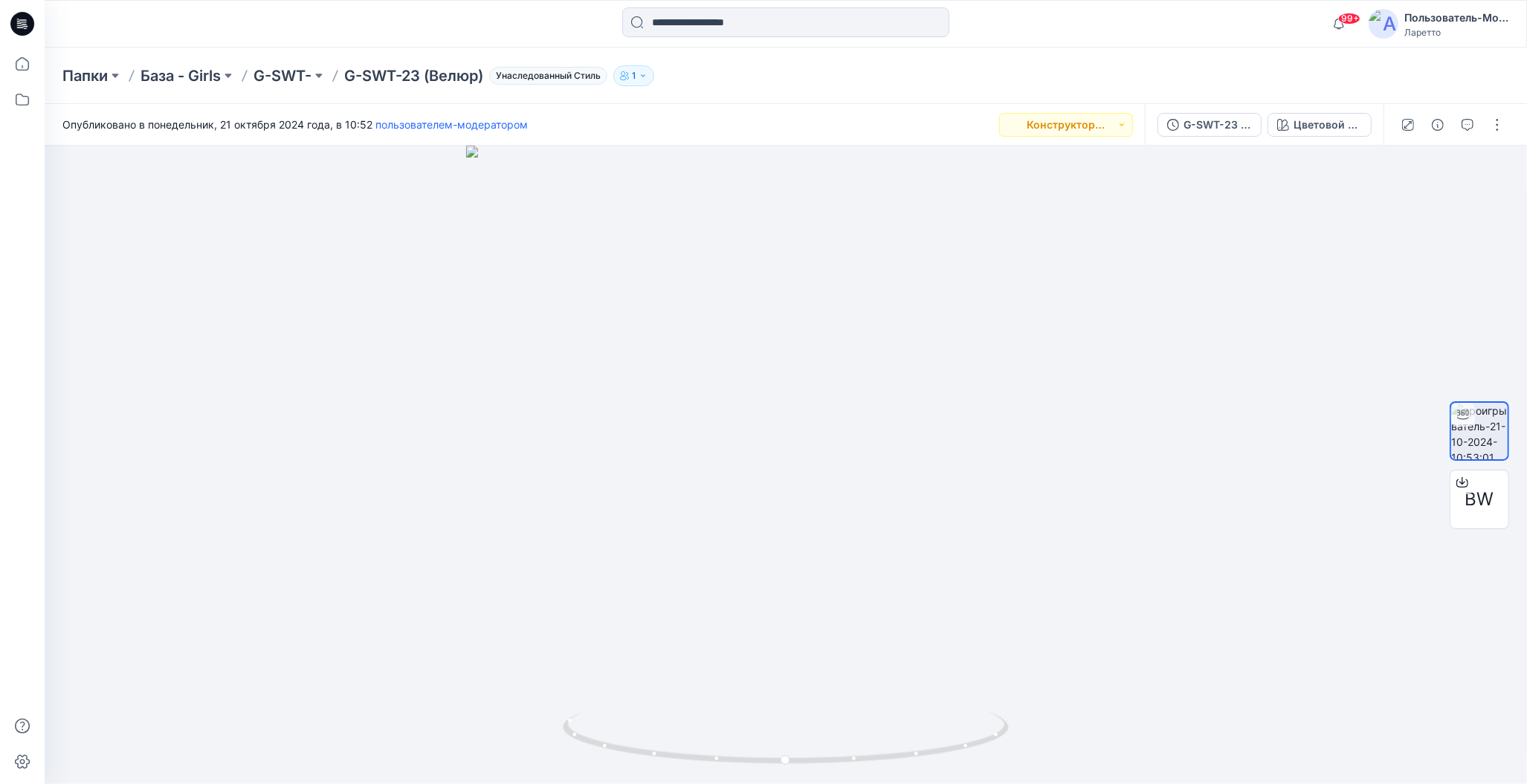
click at [24, 14] on icon at bounding box center [22, 23] width 24 height 24
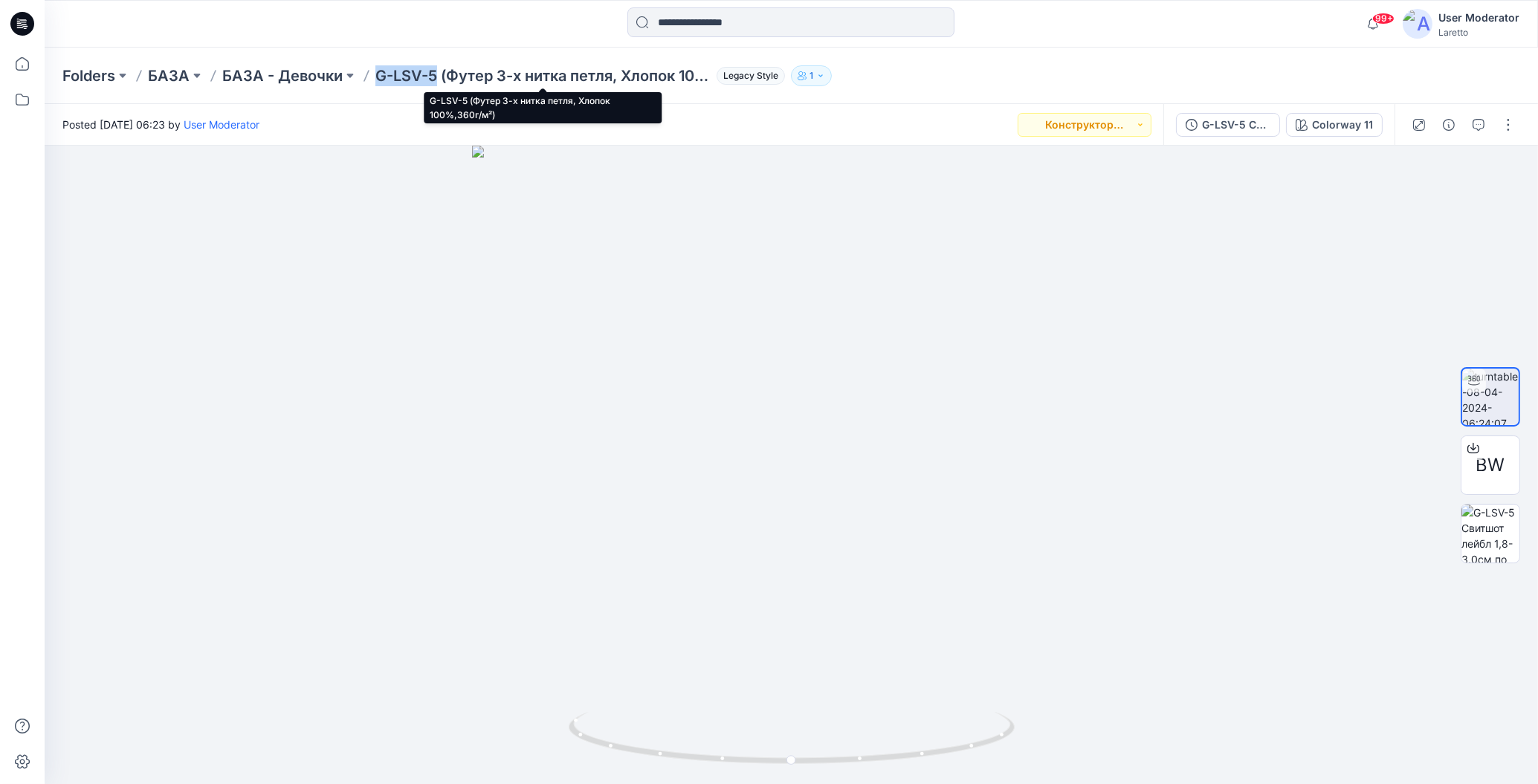
drag, startPoint x: 375, startPoint y: 56, endPoint x: 435, endPoint y: 80, distance: 64.6
click at [435, 80] on div "Folders БАЗА БАЗА - Девочки G-LSV-5 (Футер 3-х нитка петля, Хлопок 100%,360г/м²…" at bounding box center [791, 76] width 1493 height 56
copy p "G-LSV-5"
